Goal: Information Seeking & Learning: Find specific fact

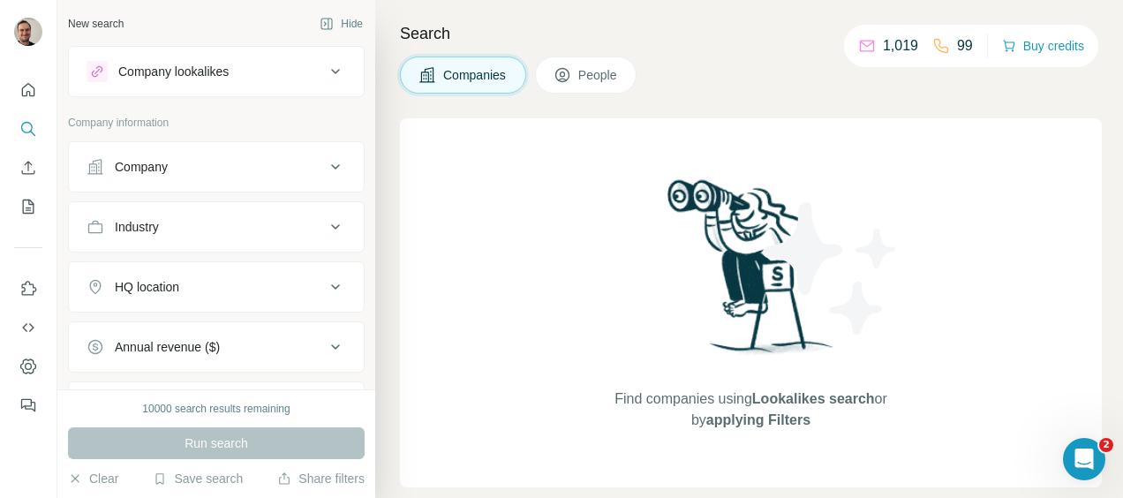
click at [228, 162] on div "Company" at bounding box center [205, 167] width 238 height 18
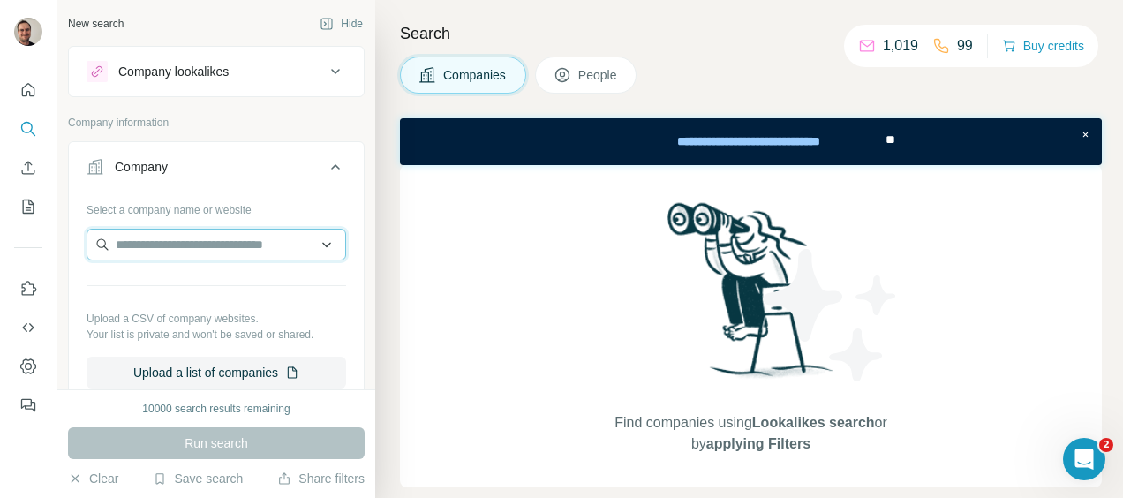
click at [188, 244] on input "text" at bounding box center [215, 245] width 259 height 32
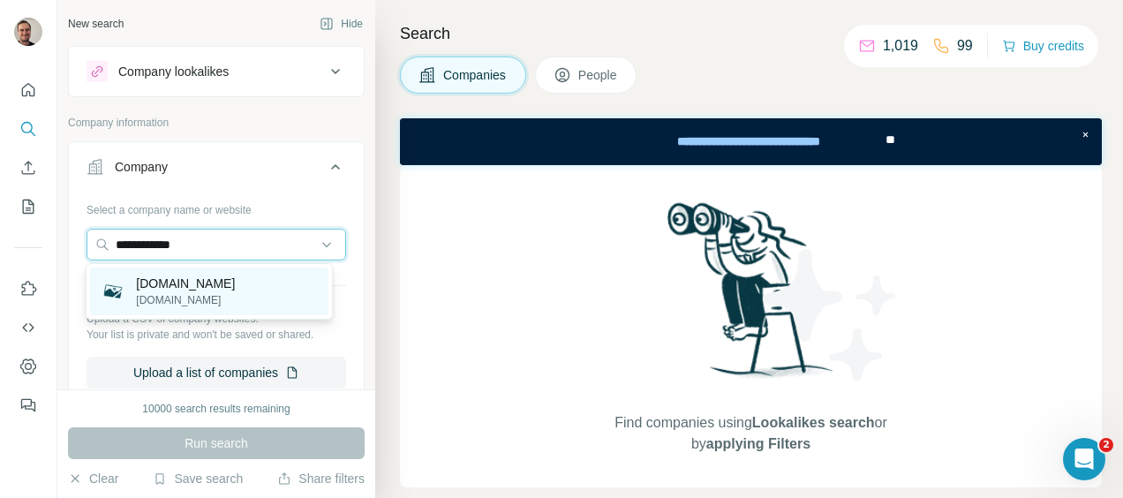
type input "**********"
click at [196, 281] on p "[DOMAIN_NAME]" at bounding box center [185, 283] width 99 height 18
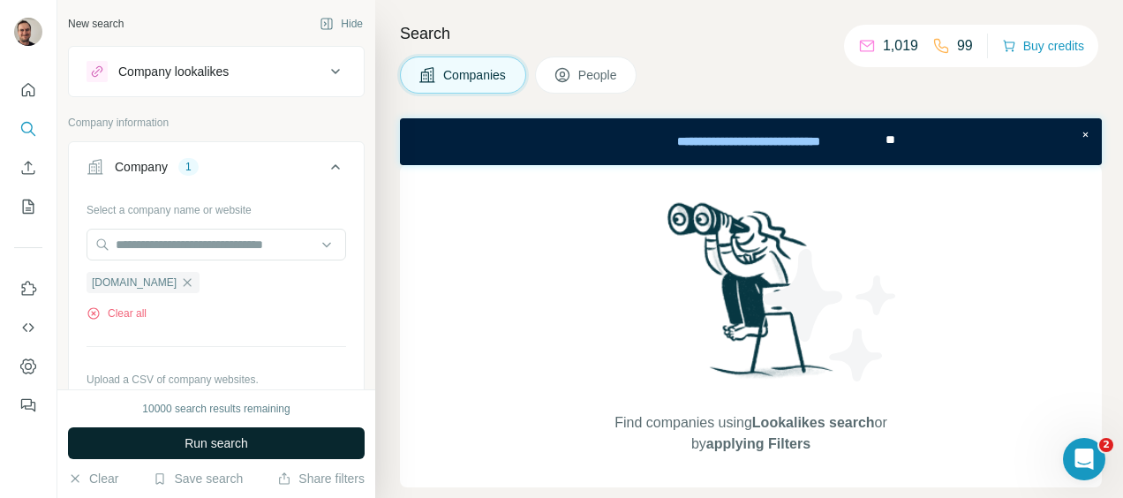
click at [222, 439] on span "Run search" at bounding box center [216, 443] width 64 height 18
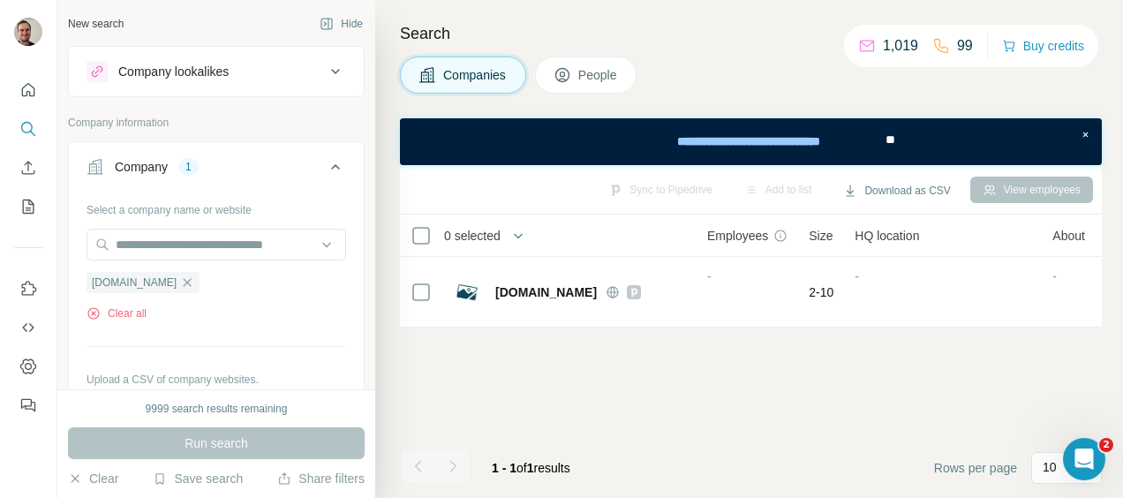
click at [592, 71] on span "People" at bounding box center [598, 75] width 41 height 18
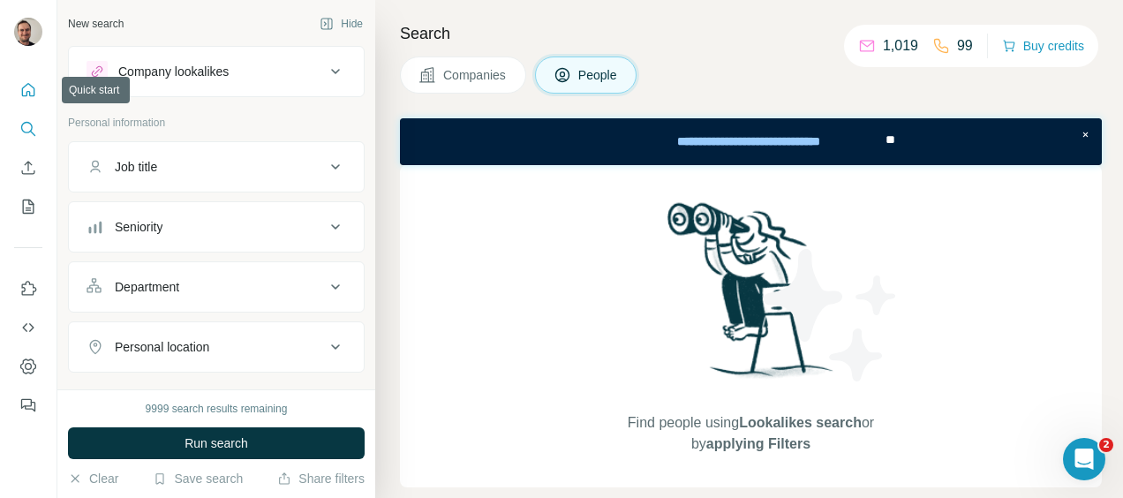
click at [27, 91] on icon "Quick start" at bounding box center [28, 89] width 13 height 13
